Goal: Task Accomplishment & Management: Use online tool/utility

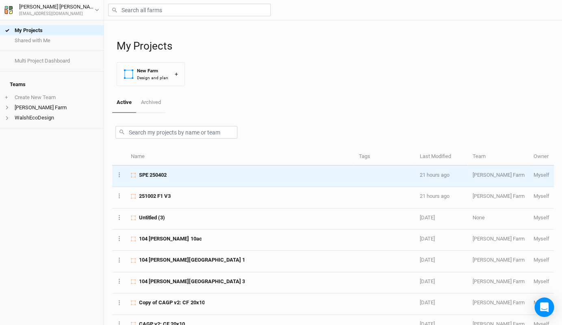
click at [159, 176] on span "SPE 250402" at bounding box center [153, 175] width 28 height 7
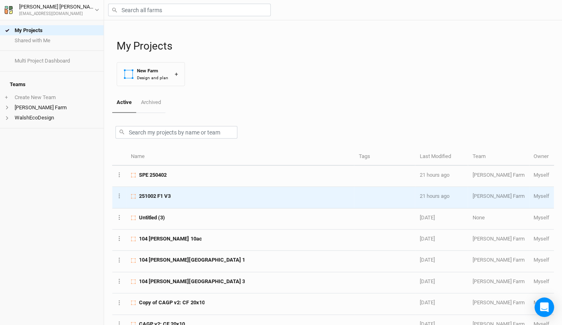
click at [161, 194] on span "251002 F1 V3" at bounding box center [155, 196] width 32 height 7
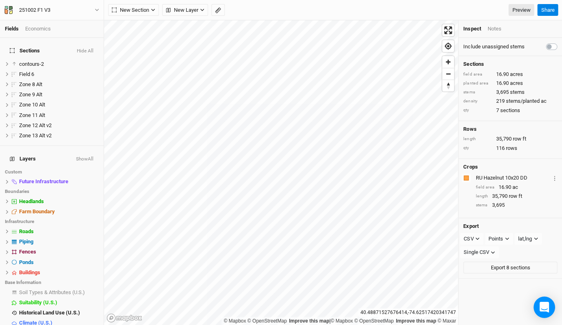
click at [545, 311] on icon "Open Intercom Messenger" at bounding box center [544, 307] width 9 height 11
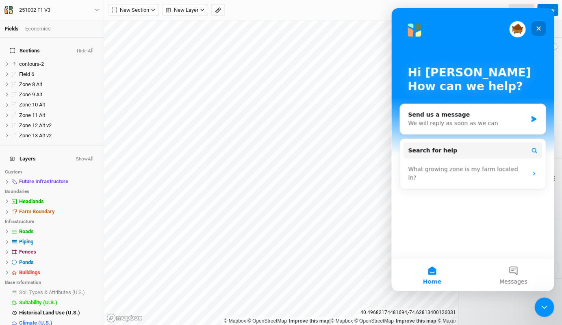
click at [540, 28] on icon "Close" at bounding box center [538, 28] width 7 height 7
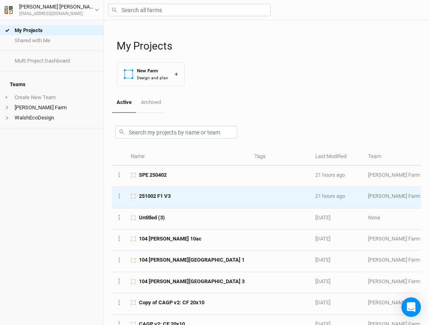
click at [176, 193] on div "251002 F1 V3" at bounding box center [188, 196] width 114 height 7
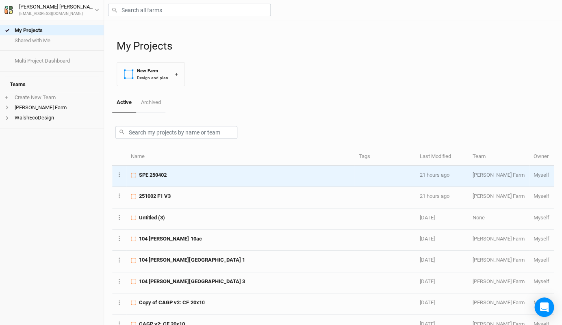
click at [279, 169] on td "SPE 250402" at bounding box center [240, 176] width 228 height 21
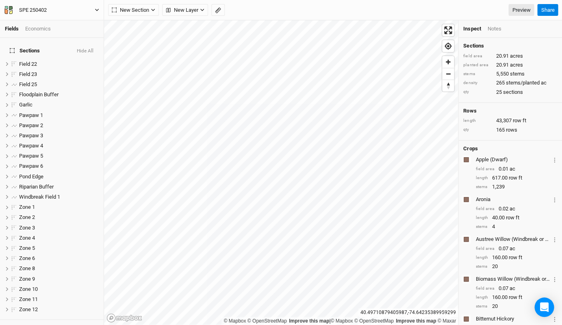
click at [43, 9] on div "SPE 250402" at bounding box center [33, 10] width 28 height 8
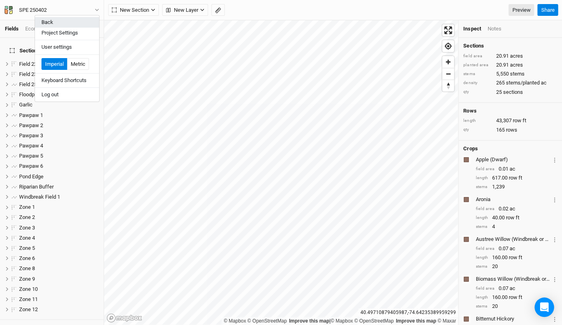
click at [62, 23] on button "Back" at bounding box center [67, 22] width 64 height 11
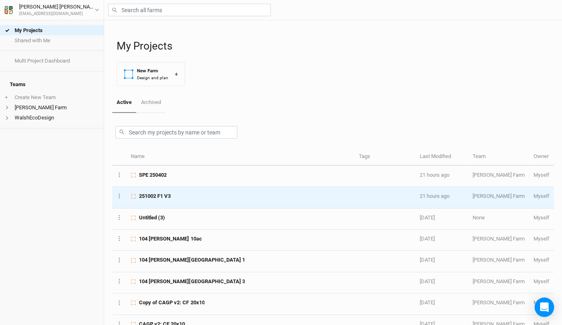
click at [188, 194] on div "251002 F1 V3" at bounding box center [240, 196] width 219 height 7
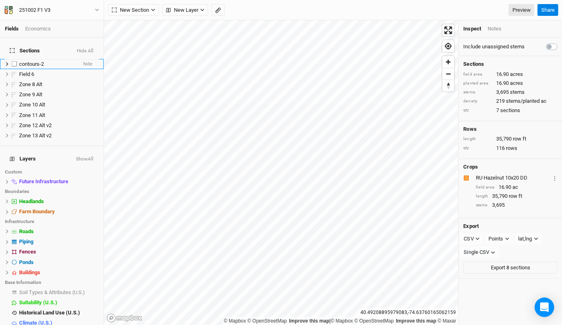
click at [29, 61] on span "contours-2" at bounding box center [31, 64] width 25 height 6
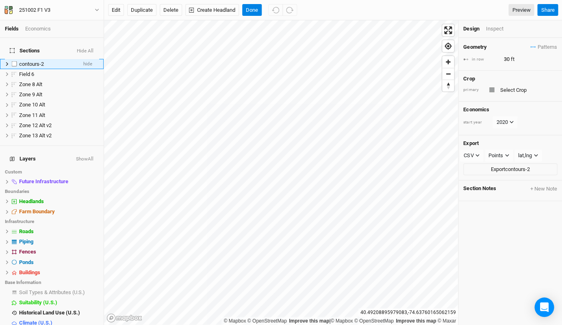
click at [62, 61] on li "contours-2 hide" at bounding box center [52, 64] width 104 height 10
click at [13, 59] on label at bounding box center [14, 64] width 10 height 10
click at [13, 61] on input "checkbox" at bounding box center [14, 63] width 5 height 5
checkbox input "true"
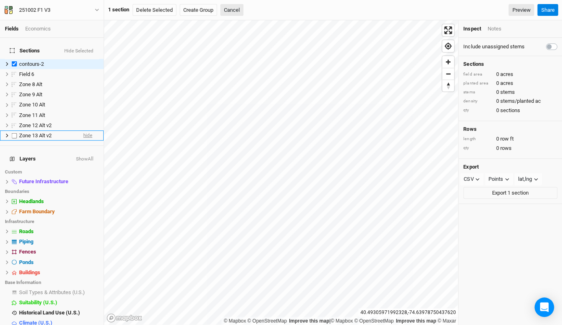
click at [87, 131] on span "hide" at bounding box center [87, 136] width 9 height 10
click at [88, 120] on span "hide" at bounding box center [87, 125] width 9 height 10
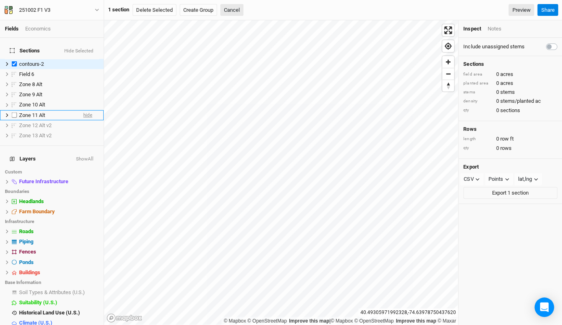
click at [88, 111] on span "hide" at bounding box center [87, 115] width 9 height 10
click at [88, 102] on span "hide" at bounding box center [87, 105] width 9 height 10
click at [88, 110] on span "show" at bounding box center [86, 115] width 11 height 10
click at [90, 110] on span "hide" at bounding box center [87, 115] width 9 height 10
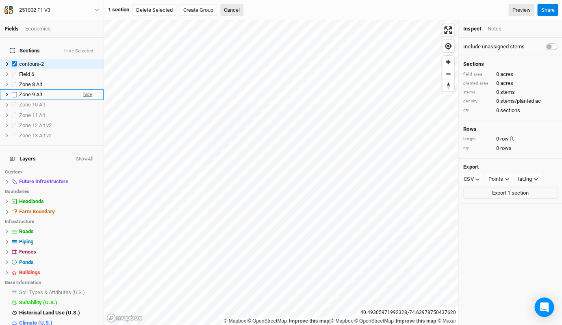
click at [90, 90] on span "hide" at bounding box center [87, 95] width 9 height 10
click at [91, 81] on span "hide" at bounding box center [87, 84] width 9 height 10
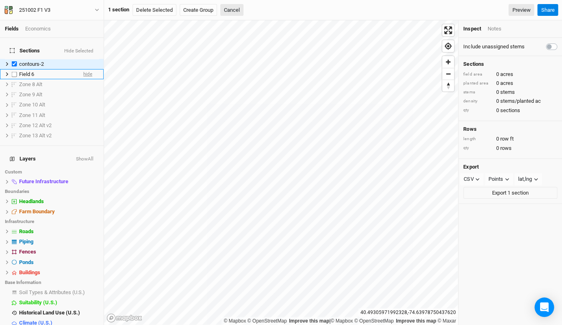
click at [91, 70] on span "hide" at bounding box center [87, 74] width 9 height 10
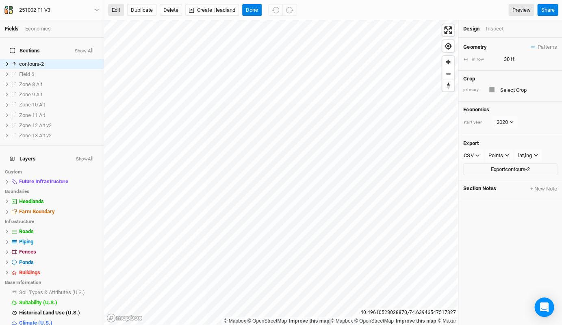
click at [117, 10] on button "edit" at bounding box center [116, 10] width 16 height 12
click at [114, 13] on button "edit" at bounding box center [116, 10] width 16 height 12
click at [15, 59] on label at bounding box center [14, 64] width 10 height 10
click at [15, 61] on input "checkbox" at bounding box center [14, 63] width 5 height 5
checkbox input "true"
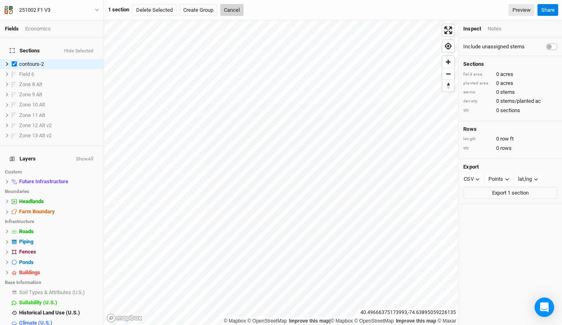
click at [228, 11] on button "Cancel" at bounding box center [231, 10] width 23 height 12
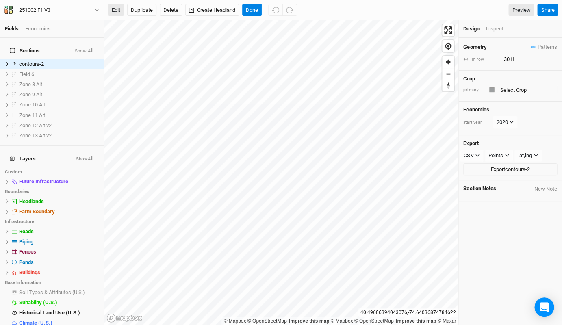
click at [113, 10] on button "edit" at bounding box center [116, 10] width 16 height 12
click at [54, 61] on div "contours-2" at bounding box center [48, 64] width 58 height 7
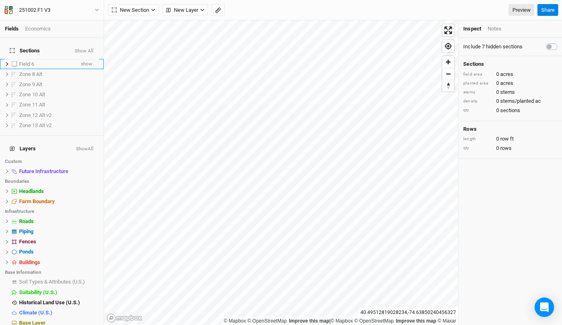
click at [45, 61] on div "Field 6" at bounding box center [46, 64] width 55 height 7
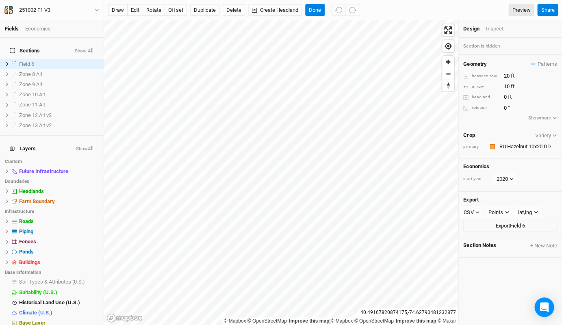
click at [326, 4] on div "draw edit rotate offset Duplicate Delete Create Headland Done" at bounding box center [234, 10] width 252 height 12
